Goal: Transaction & Acquisition: Purchase product/service

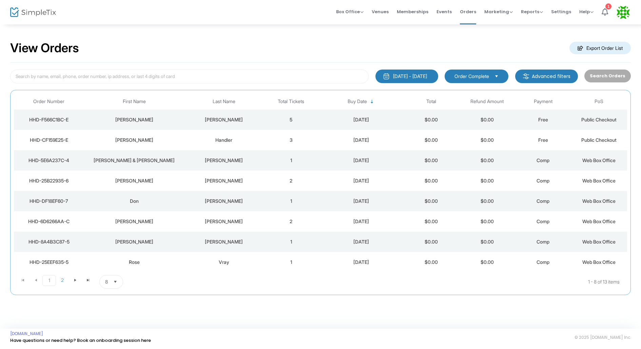
click at [393, 79] on div "9/19/2025 - 9/19/2025" at bounding box center [410, 76] width 34 height 7
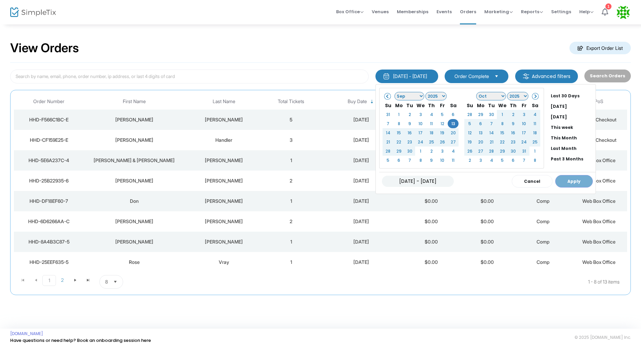
click at [391, 181] on input "09/19/2025 - 09/19/2025" at bounding box center [418, 181] width 72 height 11
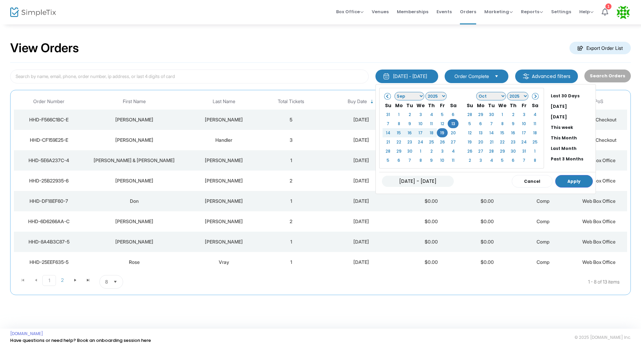
click at [422, 180] on input "09/13/2025 - 09/19/2025" at bounding box center [418, 181] width 72 height 11
type input "09/13/2025 - 09/13/2025"
click at [558, 179] on button "Apply" at bounding box center [575, 181] width 38 height 13
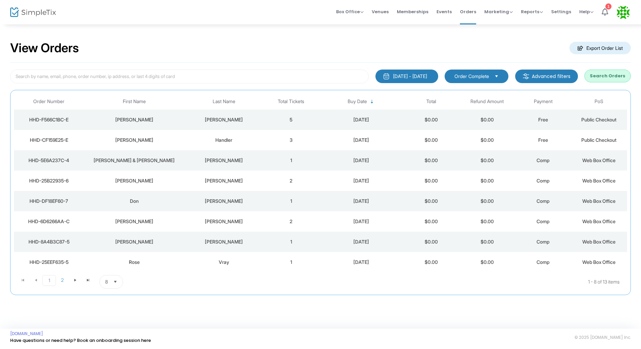
click at [602, 75] on button "Search Orders" at bounding box center [608, 76] width 46 height 13
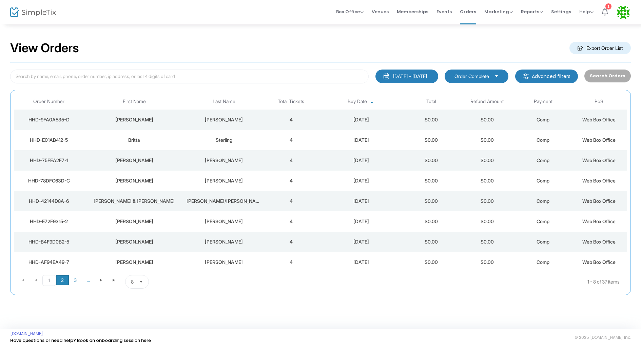
click at [59, 280] on span "2" at bounding box center [62, 280] width 13 height 10
click at [74, 277] on span "3" at bounding box center [75, 280] width 13 height 10
click at [77, 280] on span "3" at bounding box center [75, 280] width 14 height 11
click at [63, 279] on span "2" at bounding box center [61, 280] width 13 height 10
click at [63, 279] on span "2" at bounding box center [62, 280] width 14 height 11
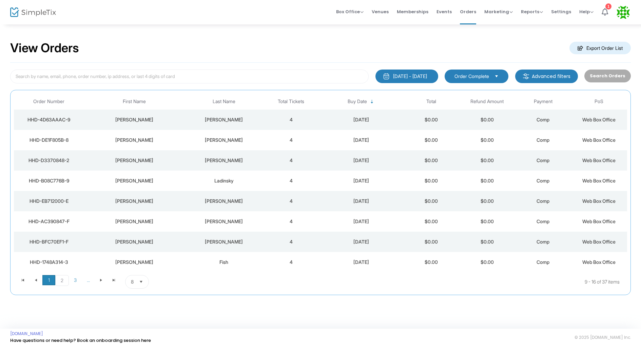
click at [51, 281] on span "1" at bounding box center [48, 280] width 13 height 10
click at [65, 277] on span "2" at bounding box center [62, 280] width 13 height 10
click at [357, 15] on span "Box Office Sell Tickets Bookings Sell Season Pass" at bounding box center [349, 11] width 27 height 17
click at [361, 12] on span "Box Office" at bounding box center [349, 11] width 27 height 6
click at [362, 20] on li "Sell Tickets" at bounding box center [360, 22] width 49 height 13
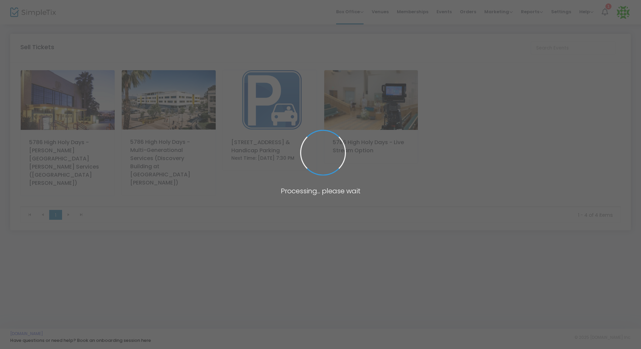
click at [259, 115] on img at bounding box center [270, 100] width 94 height 60
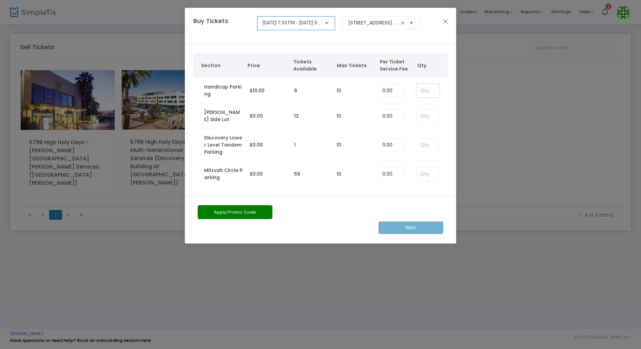
click at [432, 89] on input at bounding box center [428, 90] width 22 height 13
type input "1"
click at [308, 20] on div "9/22/2025 @ 7:30 PM - 9/22/2025 @ 9:30 PM" at bounding box center [297, 21] width 68 height 13
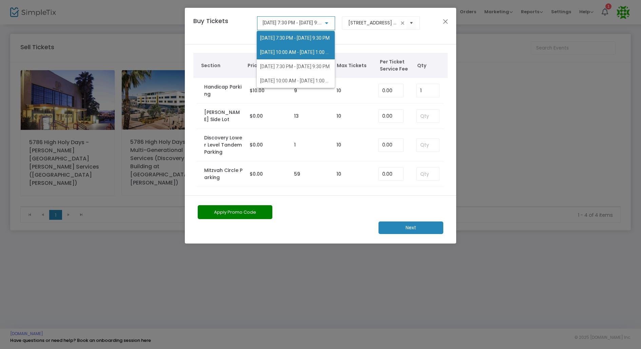
click at [304, 57] on span "9/23/2025 @ 10:00 AM - 9/23/2025 @ 1:00 PM" at bounding box center [295, 52] width 71 height 14
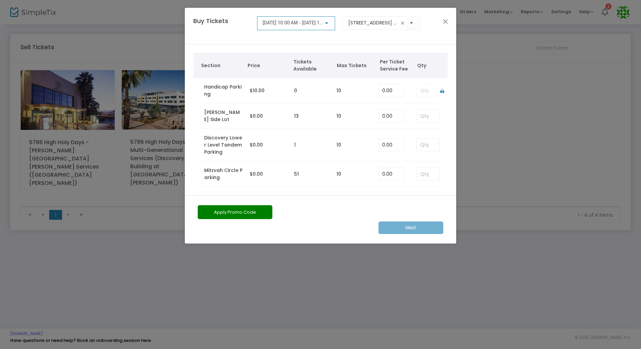
click at [327, 19] on div "9/23/2025 @ 10:00 AM - 9/23/2025 @ 1:00 PM" at bounding box center [297, 21] width 68 height 13
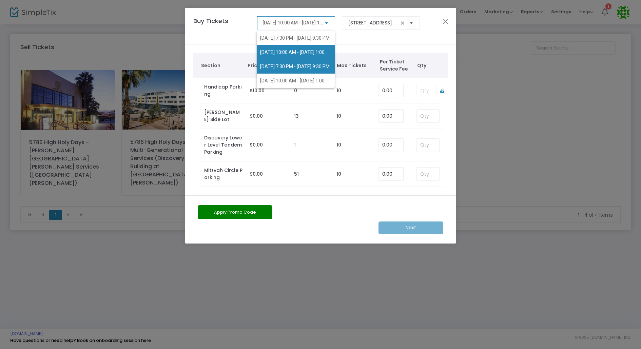
click at [317, 62] on span "10/1/2025 @ 7:30 PM - 10/1/2025 @ 9:30 PM" at bounding box center [295, 66] width 71 height 14
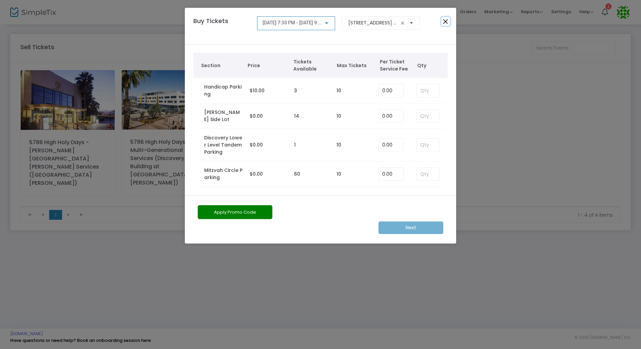
click at [446, 24] on button "Close" at bounding box center [446, 21] width 9 height 9
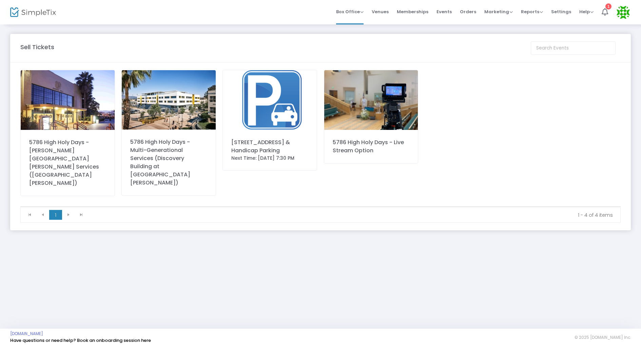
click at [480, 139] on div "5786 High Holy Days - Barnum Hall Services (Santa Monica High School) 5786 High…" at bounding box center [320, 138] width 607 height 136
click at [416, 11] on span "Memberships" at bounding box center [413, 11] width 32 height 17
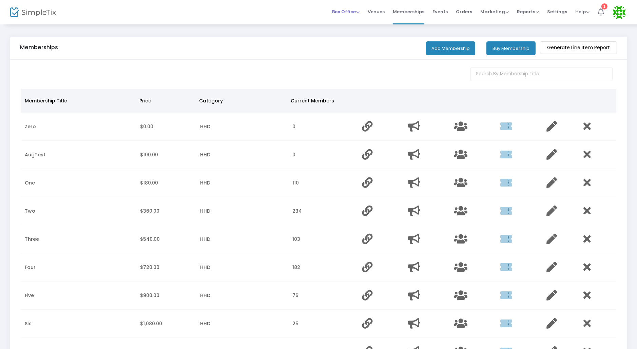
click at [348, 8] on span "Box Office Sell Tickets Bookings Sell Season Pass" at bounding box center [345, 11] width 27 height 17
click at [353, 12] on span "Box Office" at bounding box center [345, 11] width 27 height 6
click at [458, 13] on li "Orders" at bounding box center [464, 12] width 24 height 24
click at [461, 12] on span "Orders" at bounding box center [464, 11] width 16 height 17
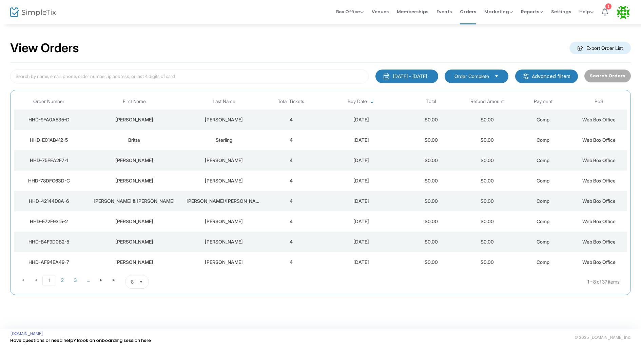
click at [322, 56] on div "View Orders Export Order List" at bounding box center [320, 48] width 621 height 29
